Goal: Transaction & Acquisition: Purchase product/service

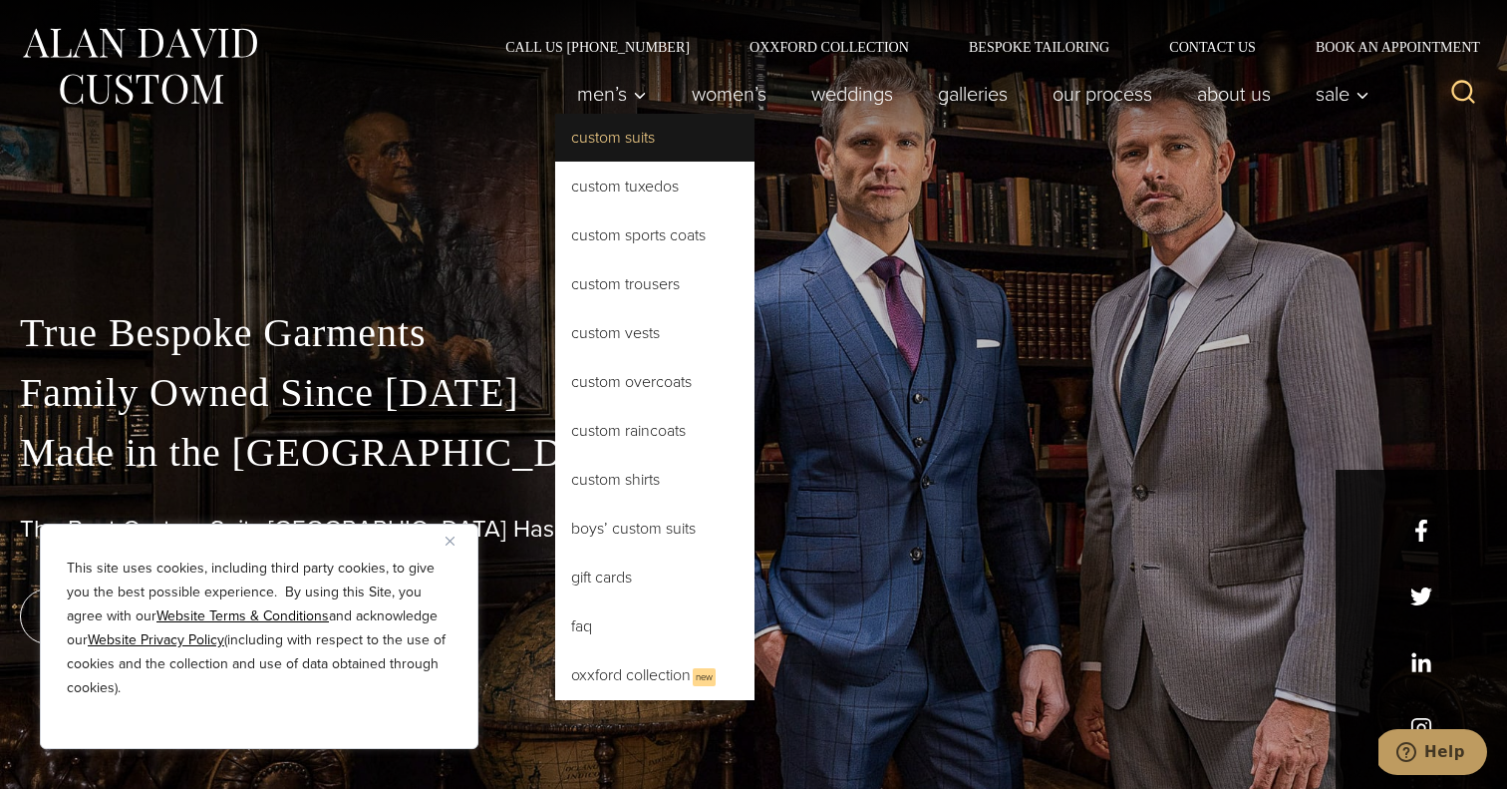
click at [607, 138] on link "Custom Suits" at bounding box center [654, 138] width 199 height 48
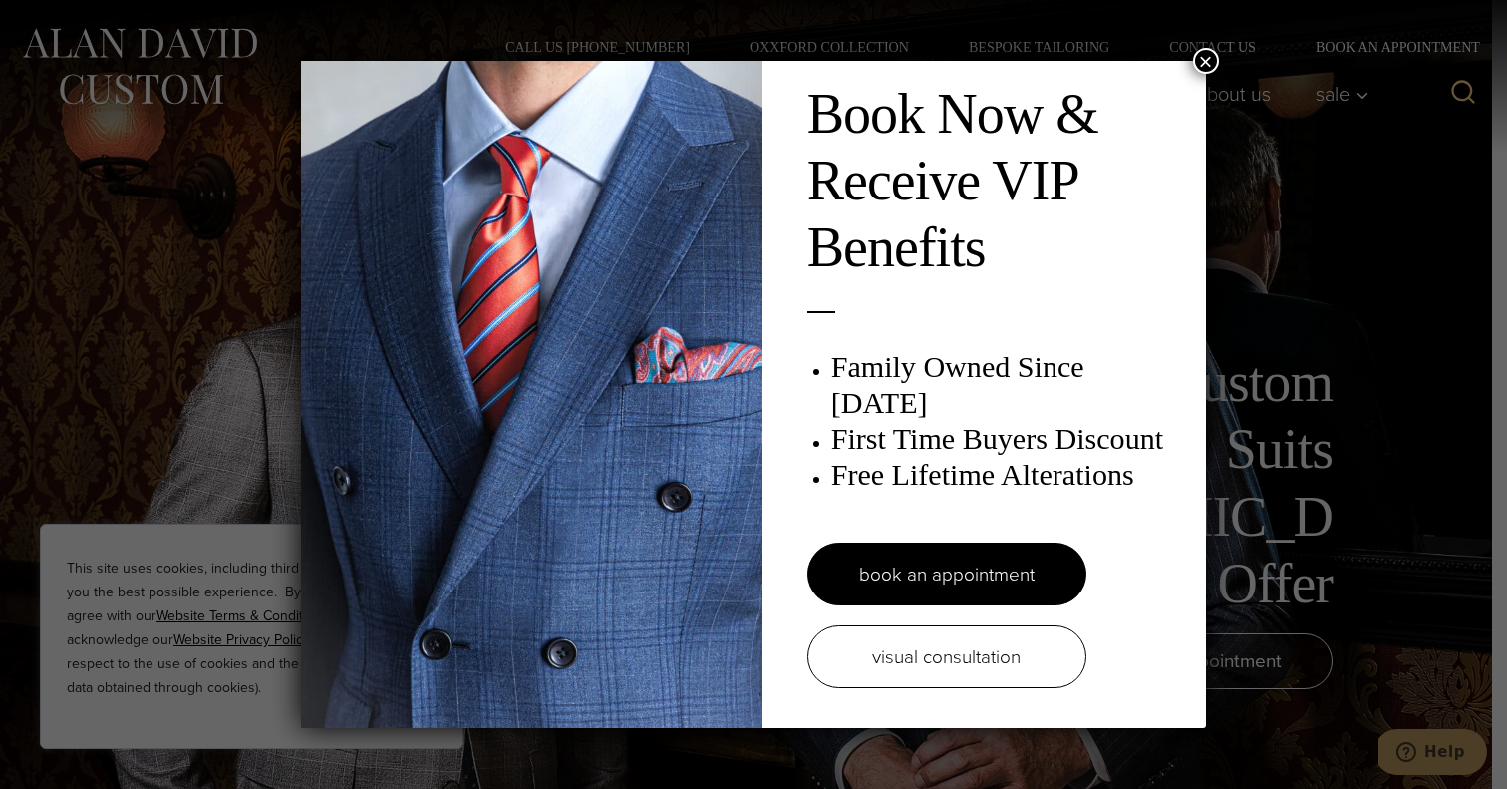
click at [1205, 58] on button "×" at bounding box center [1206, 61] width 26 height 26
